Goal: Task Accomplishment & Management: Manage account settings

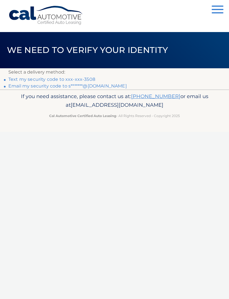
click at [85, 79] on link "Text my security code to xxx-xxx-3508" at bounding box center [51, 79] width 87 height 5
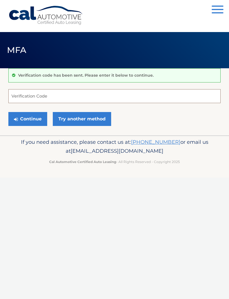
click at [22, 95] on input "Verification Code" at bounding box center [114, 96] width 212 height 14
type input "928339"
click at [33, 116] on button "Continue" at bounding box center [27, 119] width 39 height 14
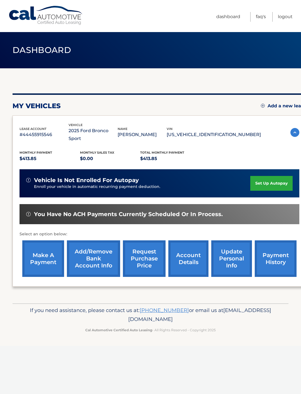
click at [42, 241] on link "make a payment" at bounding box center [43, 259] width 42 height 37
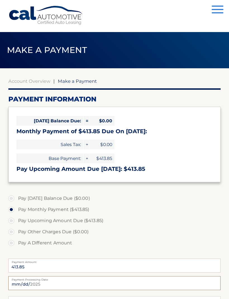
click at [149, 284] on input "2025-09-29" at bounding box center [114, 284] width 212 height 14
type input "2025-10-20"
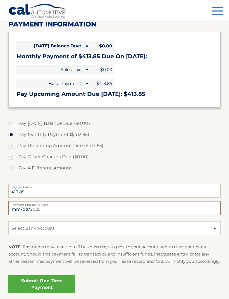
scroll to position [75, 0]
click at [138, 228] on select "Select Bank Account Checking OCEAN FINANCIAL FCU *****3594 Checking OCEAN FINAN…" at bounding box center [114, 229] width 212 height 14
select select "Y2Y5NGI0OGMtNTljZC00YTM4LThmZDktZmIwMWZjZWFjZmVm"
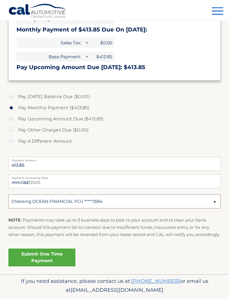
scroll to position [102, 0]
click at [57, 262] on link "Submit One Time Payment" at bounding box center [41, 258] width 67 height 18
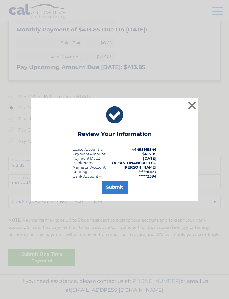
click at [117, 194] on button "Submit" at bounding box center [115, 187] width 26 height 13
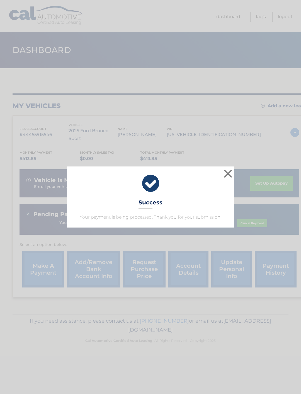
click at [225, 177] on button "×" at bounding box center [228, 173] width 11 height 11
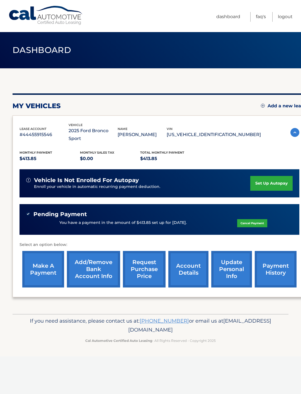
click at [275, 258] on link "payment history" at bounding box center [276, 269] width 42 height 37
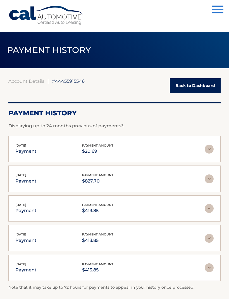
click at [209, 181] on img at bounding box center [209, 179] width 9 height 9
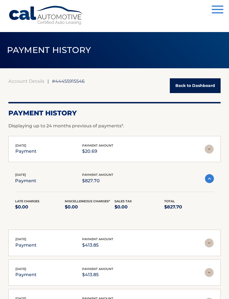
click at [208, 181] on img at bounding box center [209, 178] width 9 height 9
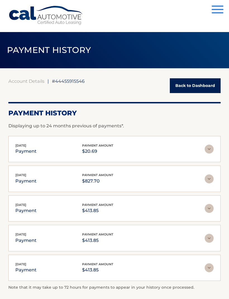
click at [212, 178] on img at bounding box center [209, 179] width 9 height 9
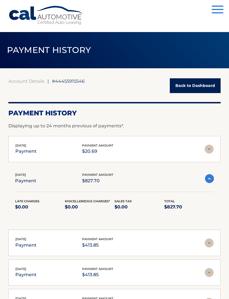
click at [95, 182] on p "$827.70" at bounding box center [97, 181] width 31 height 8
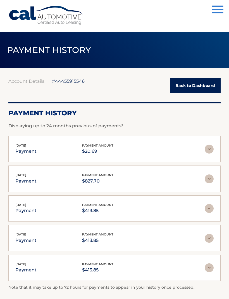
click at [205, 85] on link "Back to Dashboard" at bounding box center [195, 85] width 51 height 15
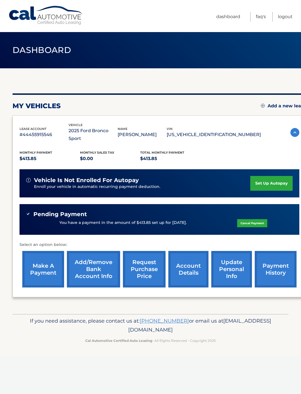
click at [286, 17] on link "Logout" at bounding box center [285, 17] width 15 height 10
